Goal: Transaction & Acquisition: Purchase product/service

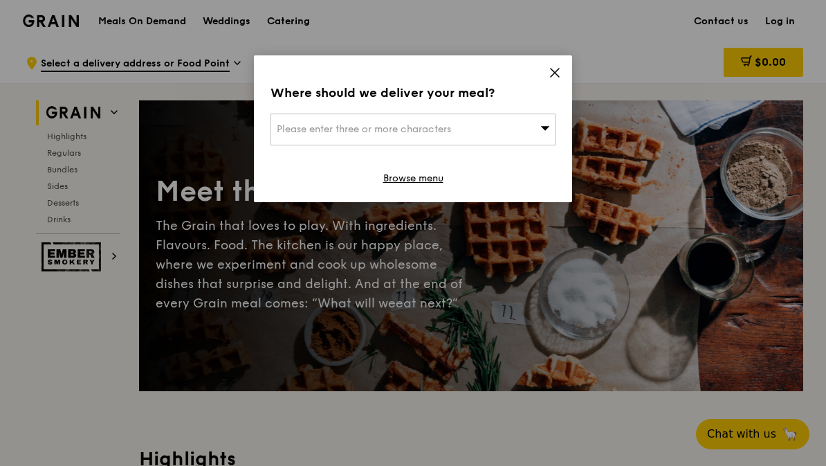
click at [556, 75] on icon at bounding box center [555, 73] width 8 height 8
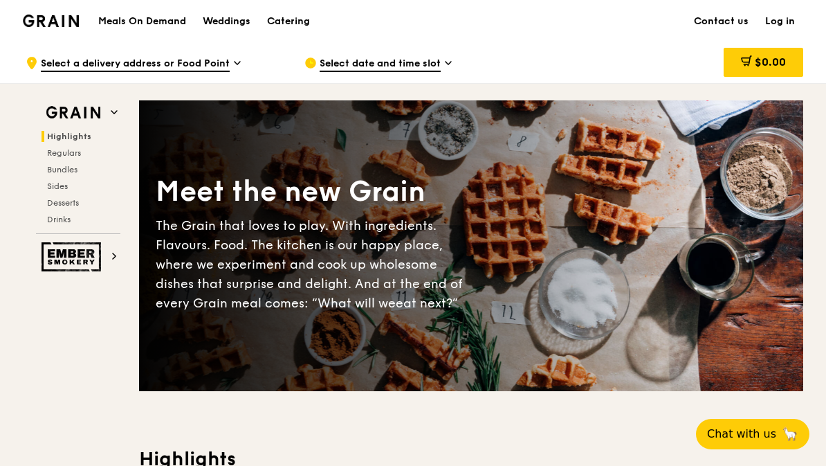
click at [157, 21] on h1 "Meals On Demand" at bounding box center [142, 22] width 88 height 14
click at [296, 21] on div "Catering" at bounding box center [288, 22] width 43 height 42
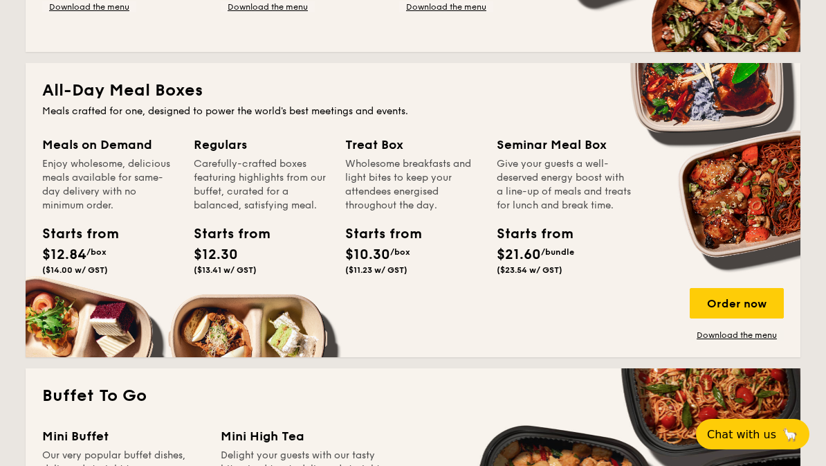
scroll to position [869, 0]
click at [126, 143] on div "Meals on Demand" at bounding box center [109, 145] width 135 height 19
click at [80, 309] on div "Meals on Demand Enjoy wholesome, delicious meals available for same-day deliver…" at bounding box center [118, 225] width 152 height 179
click at [86, 250] on span "$12.84" at bounding box center [64, 255] width 44 height 17
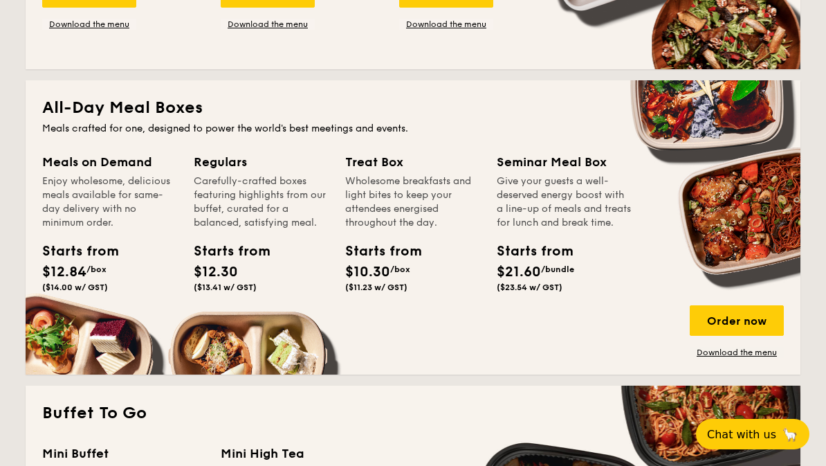
scroll to position [852, 0]
click at [745, 307] on div "Order now" at bounding box center [737, 321] width 94 height 30
